Goal: Task Accomplishment & Management: Manage account settings

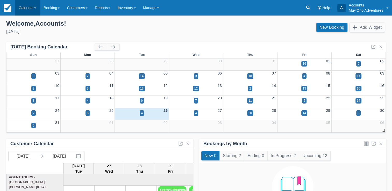
click at [25, 10] on link "Calendar" at bounding box center [27, 8] width 25 height 16
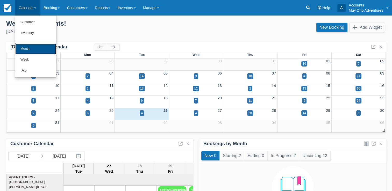
click at [29, 48] on link "Month" at bounding box center [35, 49] width 41 height 11
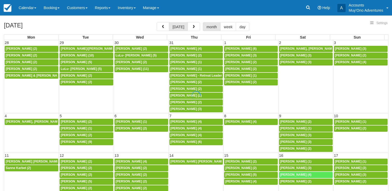
select select
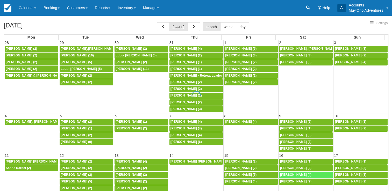
select select
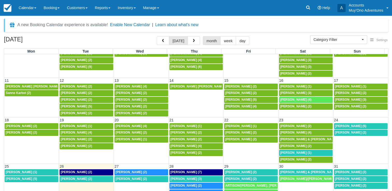
scroll to position [42, 0]
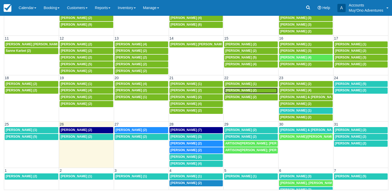
click at [249, 90] on div "7:30a [PERSON_NAME] (2)" at bounding box center [251, 91] width 52 height 4
